Goal: Navigation & Orientation: Find specific page/section

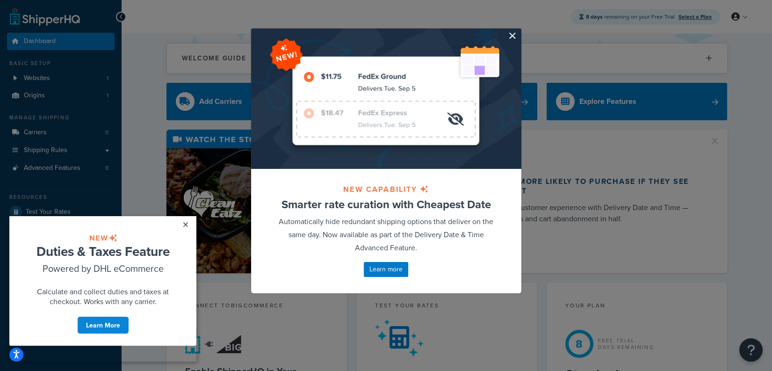
click at [519, 31] on button "button" at bounding box center [520, 30] width 2 height 2
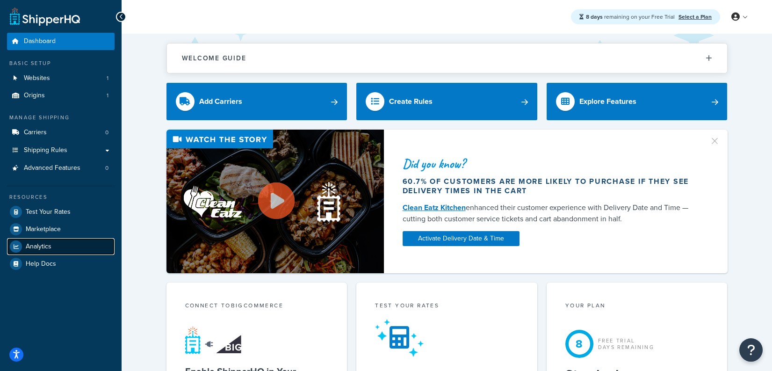
click at [90, 244] on link "Analytics" at bounding box center [61, 246] width 108 height 17
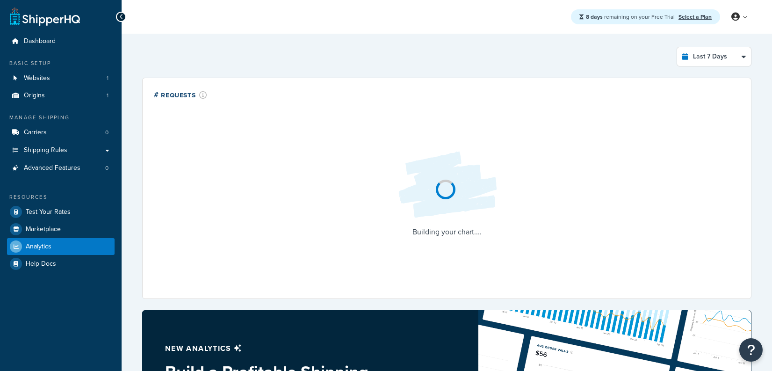
select select "last_7_days"
